Goal: Transaction & Acquisition: Book appointment/travel/reservation

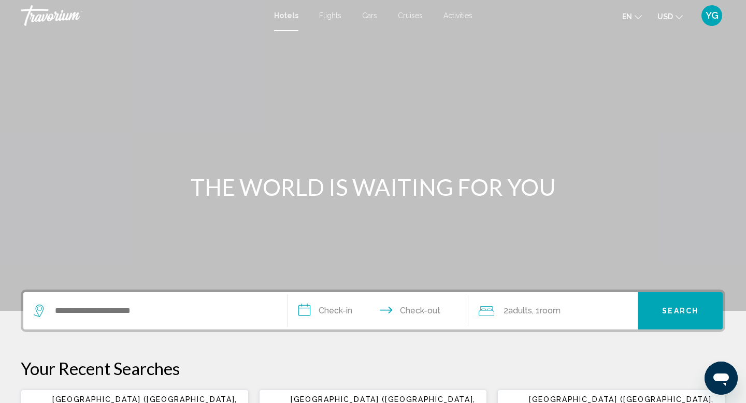
click at [334, 17] on span "Flights" at bounding box center [330, 15] width 22 height 8
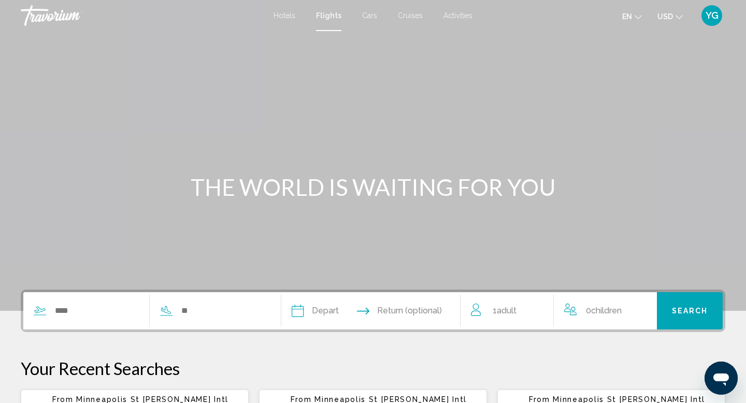
click at [87, 322] on div "Search widget" at bounding box center [144, 310] width 242 height 37
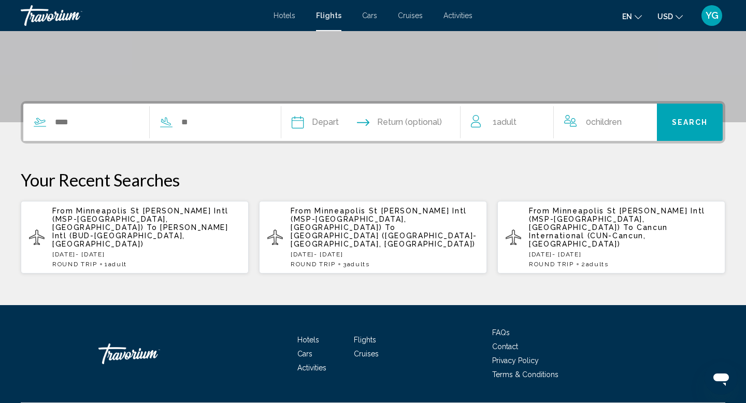
scroll to position [201, 0]
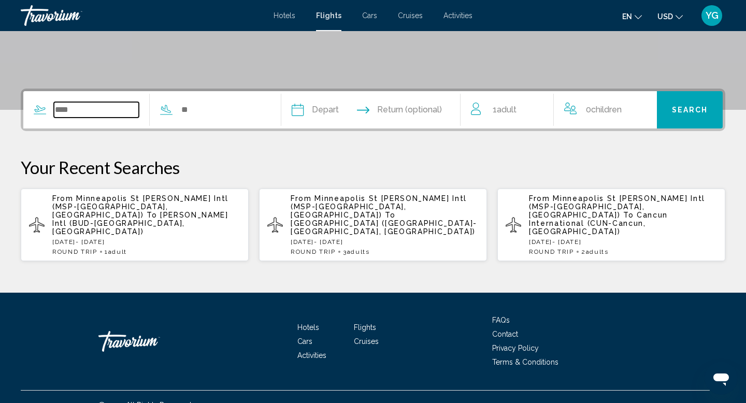
click at [75, 111] on input "Search widget" at bounding box center [96, 110] width 85 height 16
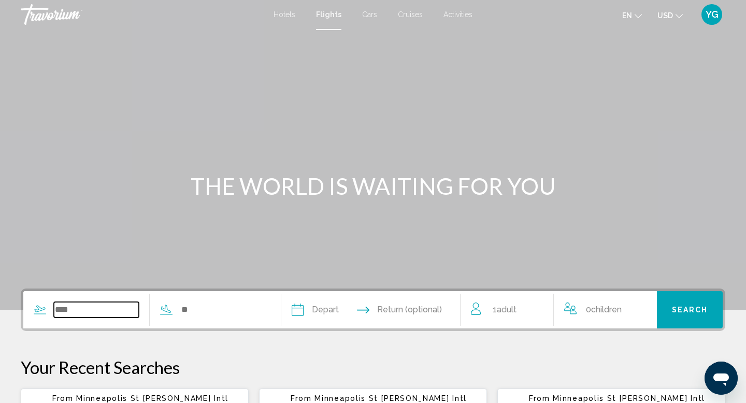
scroll to position [0, 0]
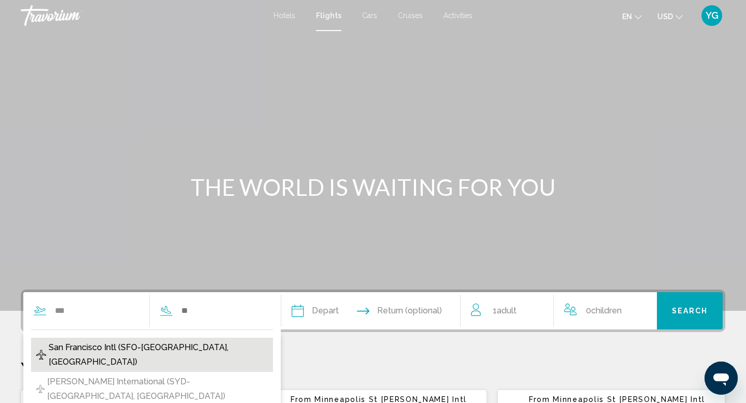
click at [178, 349] on span "San Francisco Intl (SFO-[GEOGRAPHIC_DATA], [GEOGRAPHIC_DATA])" at bounding box center [158, 354] width 219 height 29
type input "**********"
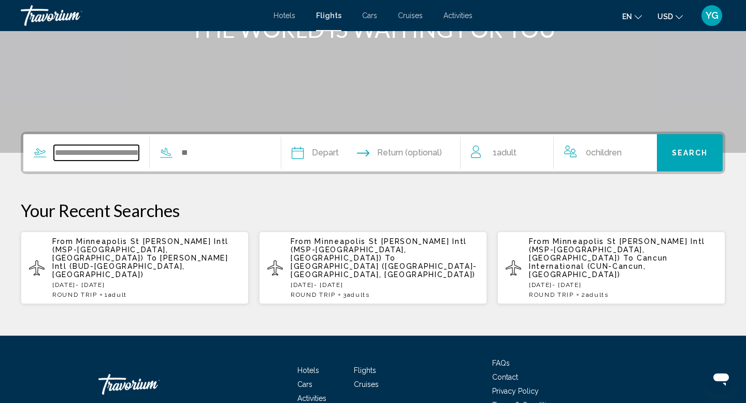
scroll to position [201, 0]
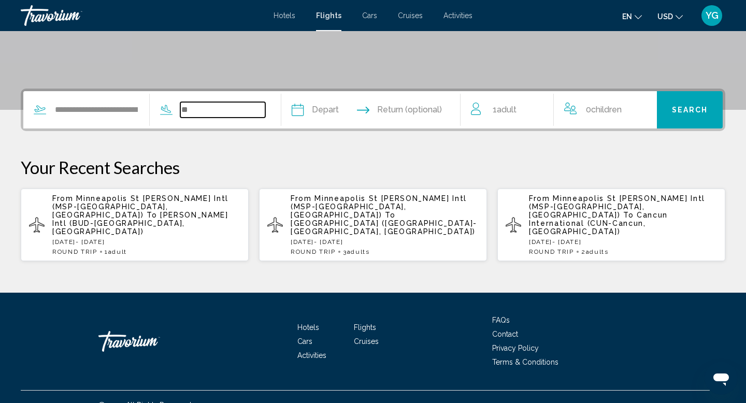
click at [214, 109] on input "Search widget" at bounding box center [222, 110] width 85 height 16
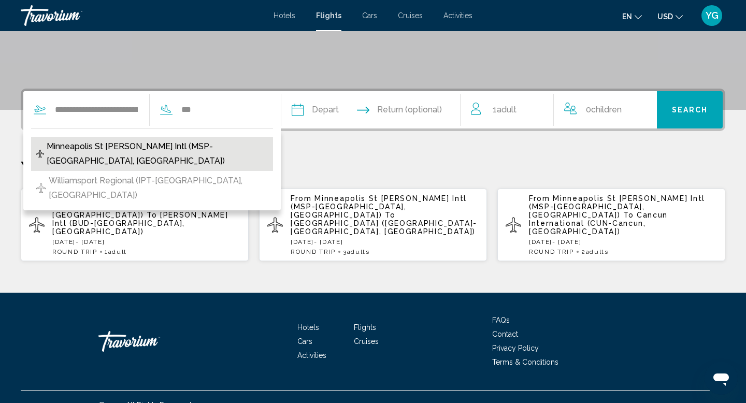
click at [188, 147] on span "Minneapolis St [PERSON_NAME] Intl (MSP-[GEOGRAPHIC_DATA], [GEOGRAPHIC_DATA])" at bounding box center [157, 153] width 221 height 29
type input "**********"
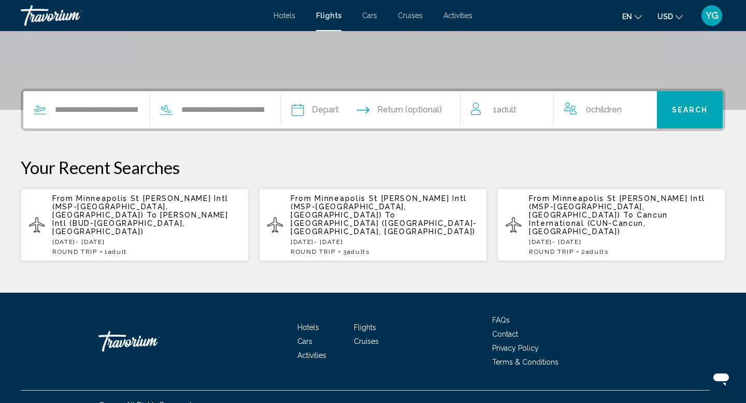
click at [320, 110] on input "Depart date" at bounding box center [333, 111] width 89 height 40
